Goal: Find specific page/section: Find specific page/section

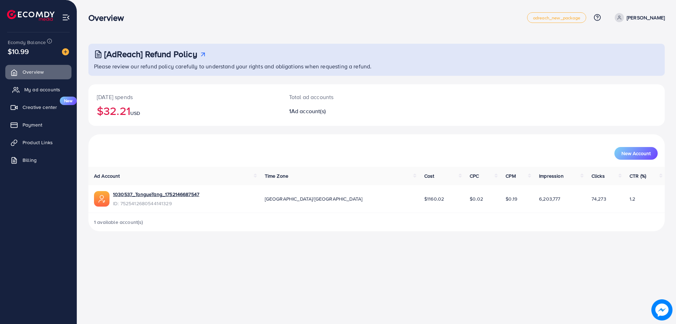
click at [45, 90] on span "My ad accounts" at bounding box center [42, 89] width 36 height 7
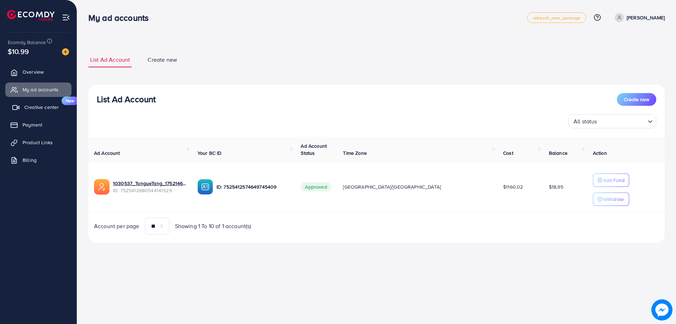
click at [45, 100] on link "Creative center New" at bounding box center [38, 107] width 66 height 14
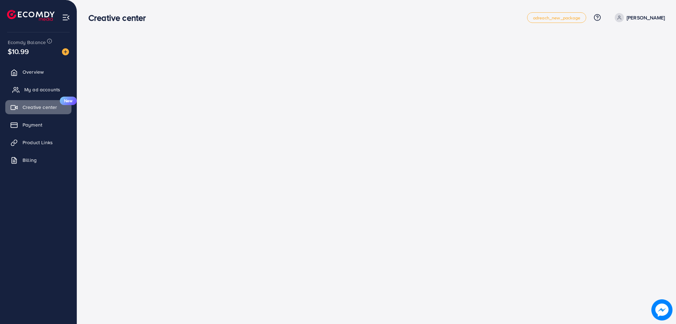
click at [42, 87] on span "My ad accounts" at bounding box center [42, 89] width 36 height 7
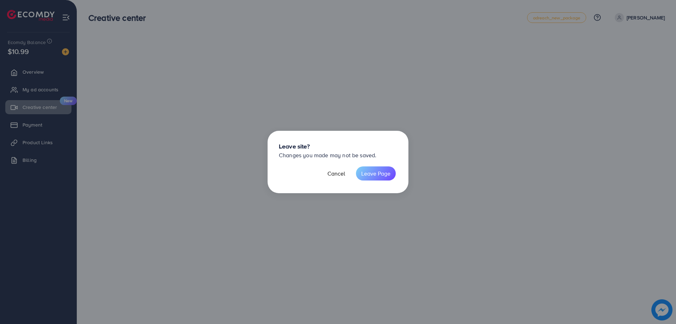
click at [37, 72] on div "Leave site? Changes you made may not be saved. Cancel Leave Page" at bounding box center [338, 162] width 676 height 324
click at [343, 175] on button "Cancel" at bounding box center [336, 173] width 28 height 14
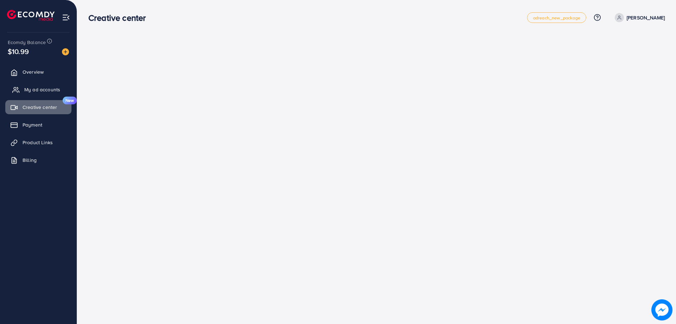
click at [39, 88] on span "My ad accounts" at bounding box center [42, 89] width 36 height 7
